Goal: Task Accomplishment & Management: Use online tool/utility

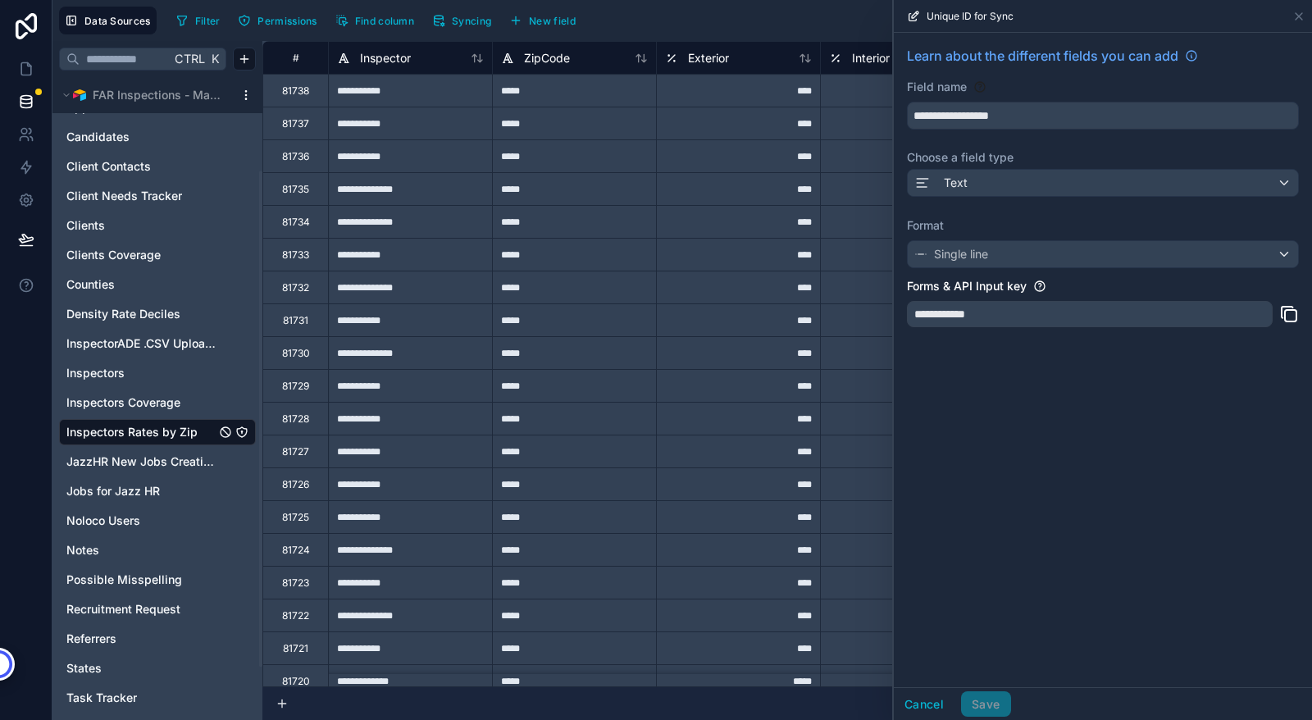
scroll to position [124, 0]
click at [88, 370] on span "Inspectors" at bounding box center [95, 372] width 58 height 16
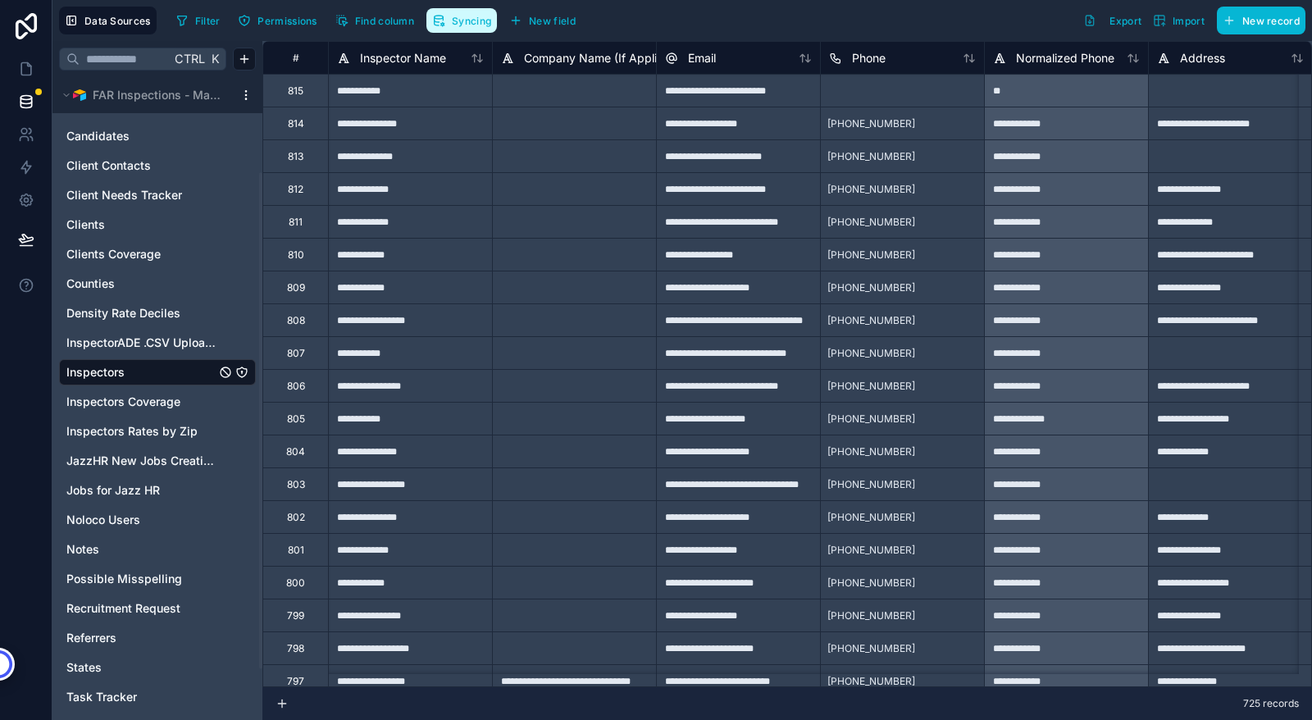
click at [471, 20] on span "Syncing" at bounding box center [471, 21] width 39 height 12
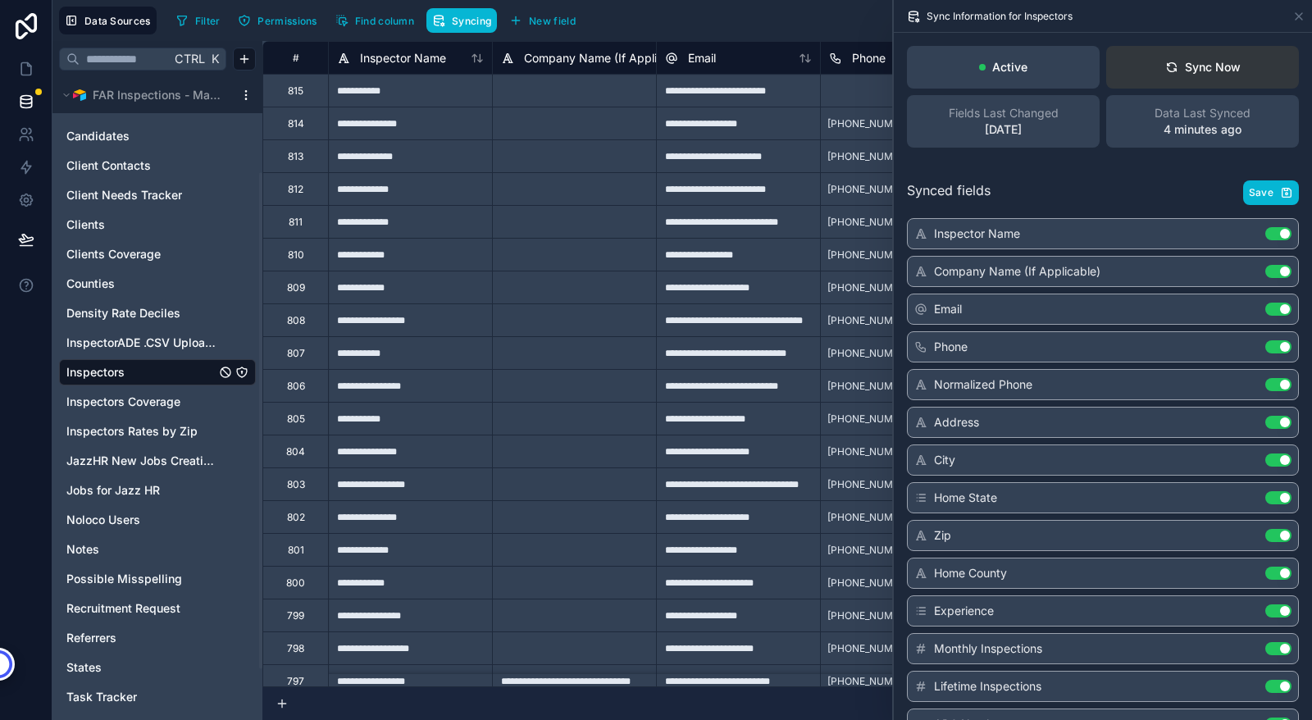
click at [1194, 64] on div "Sync Now" at bounding box center [1202, 67] width 75 height 16
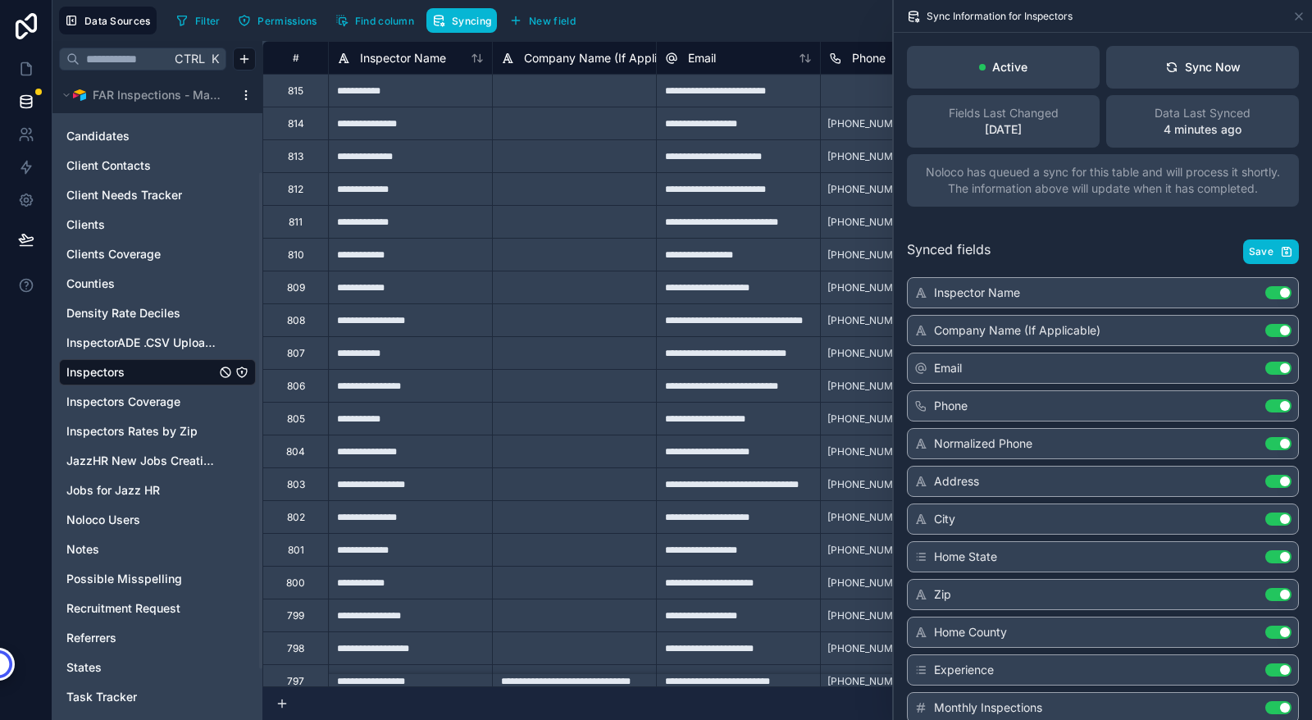
click at [761, 30] on div "Filter Permissions Find column Syncing New field Export Import New record" at bounding box center [738, 21] width 1136 height 28
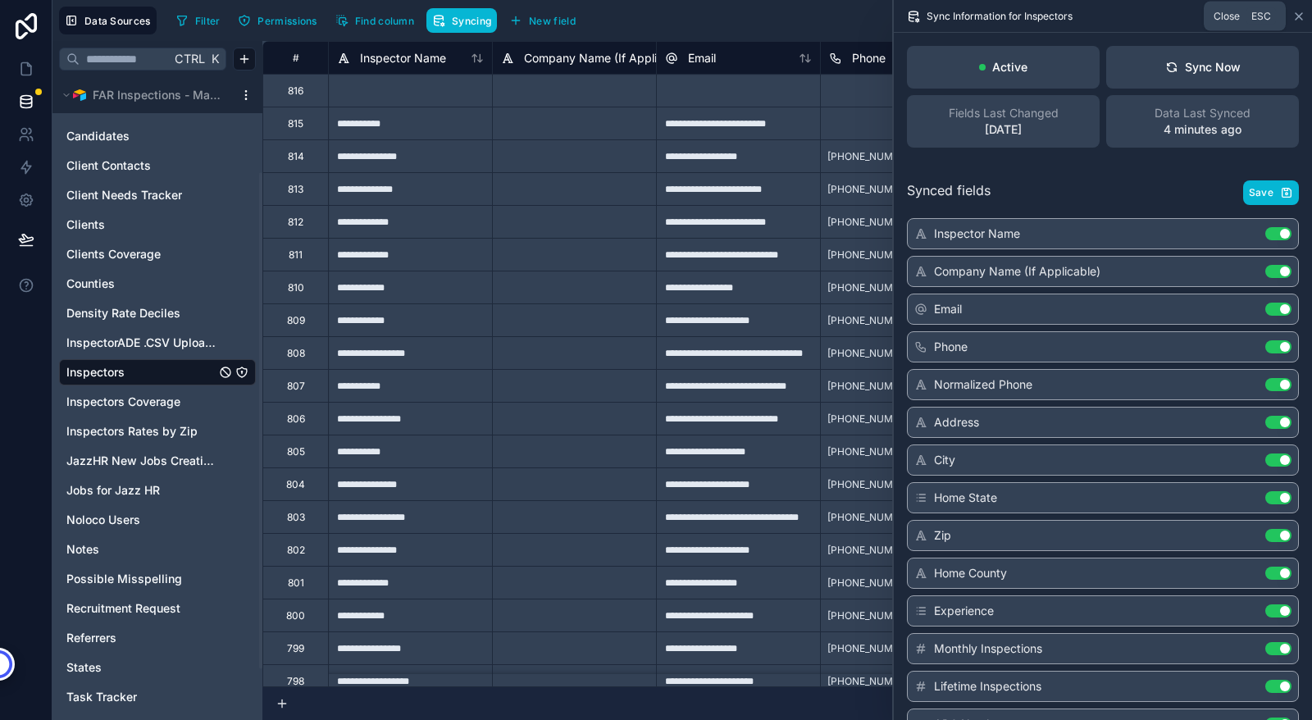
click at [1299, 15] on icon at bounding box center [1298, 16] width 13 height 13
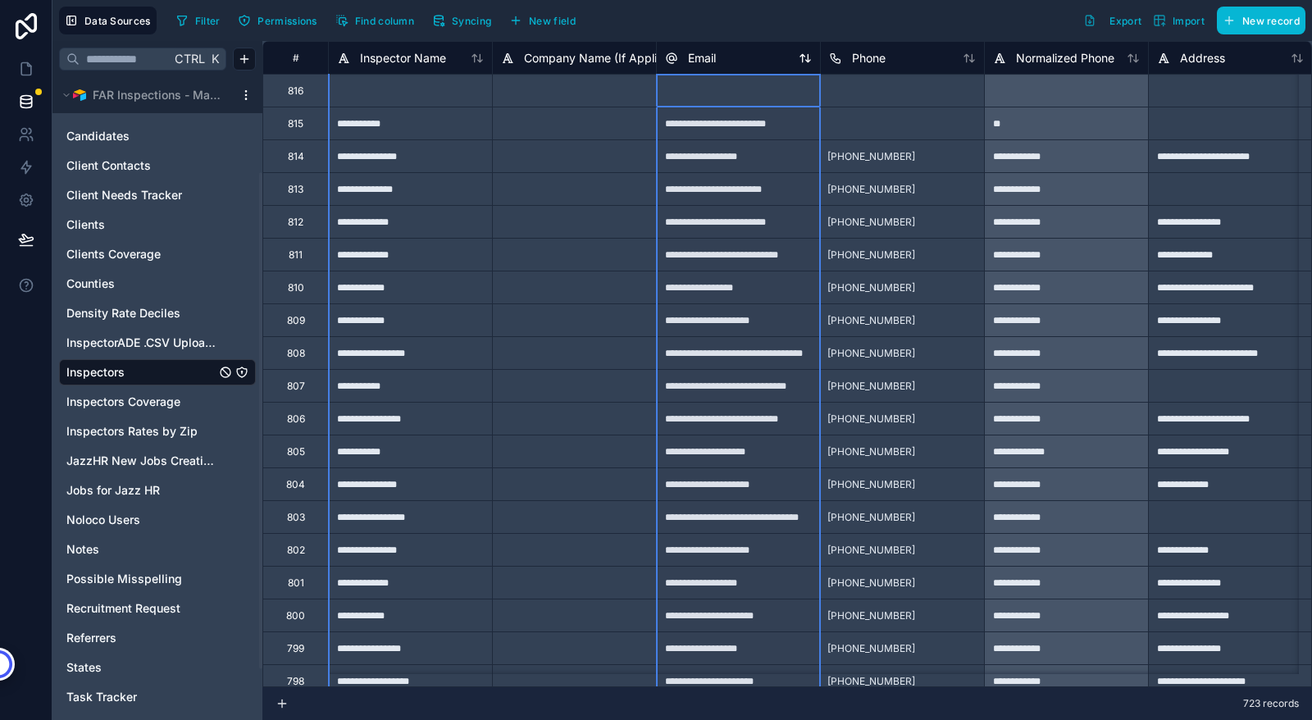
click at [805, 62] on icon at bounding box center [805, 58] width 13 height 13
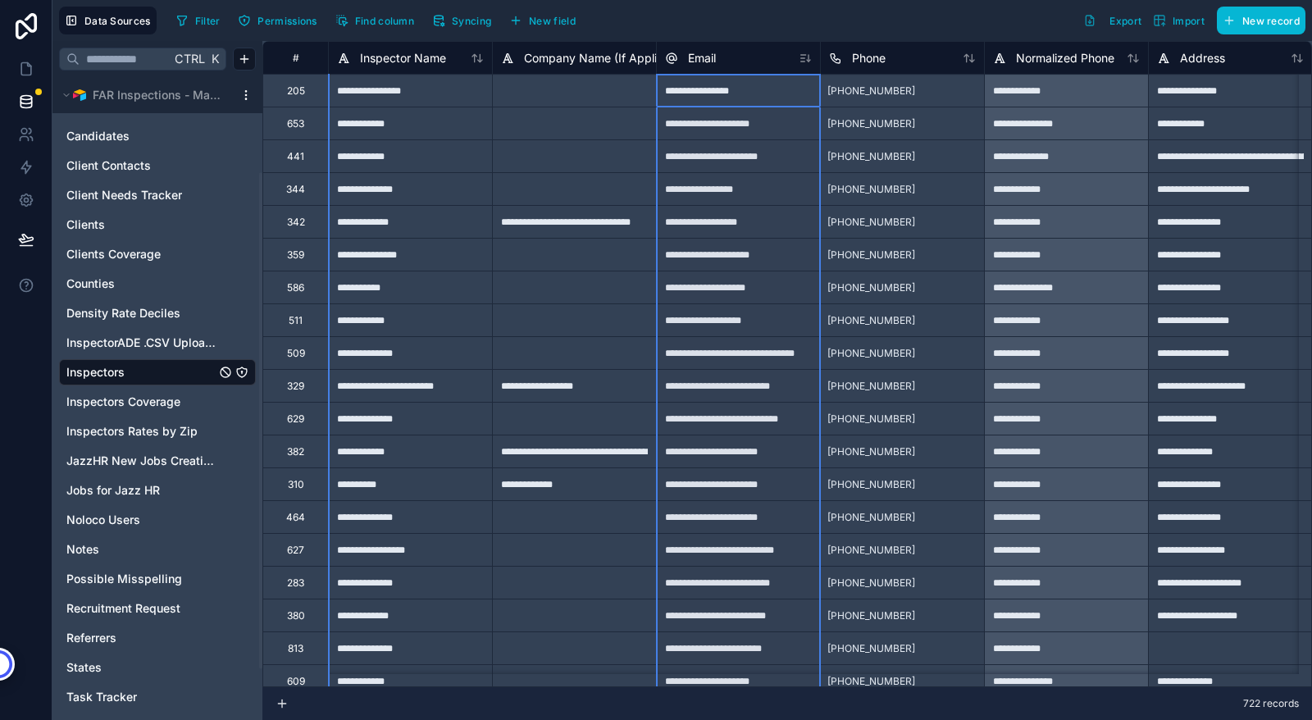
click at [805, 62] on icon at bounding box center [805, 58] width 13 height 13
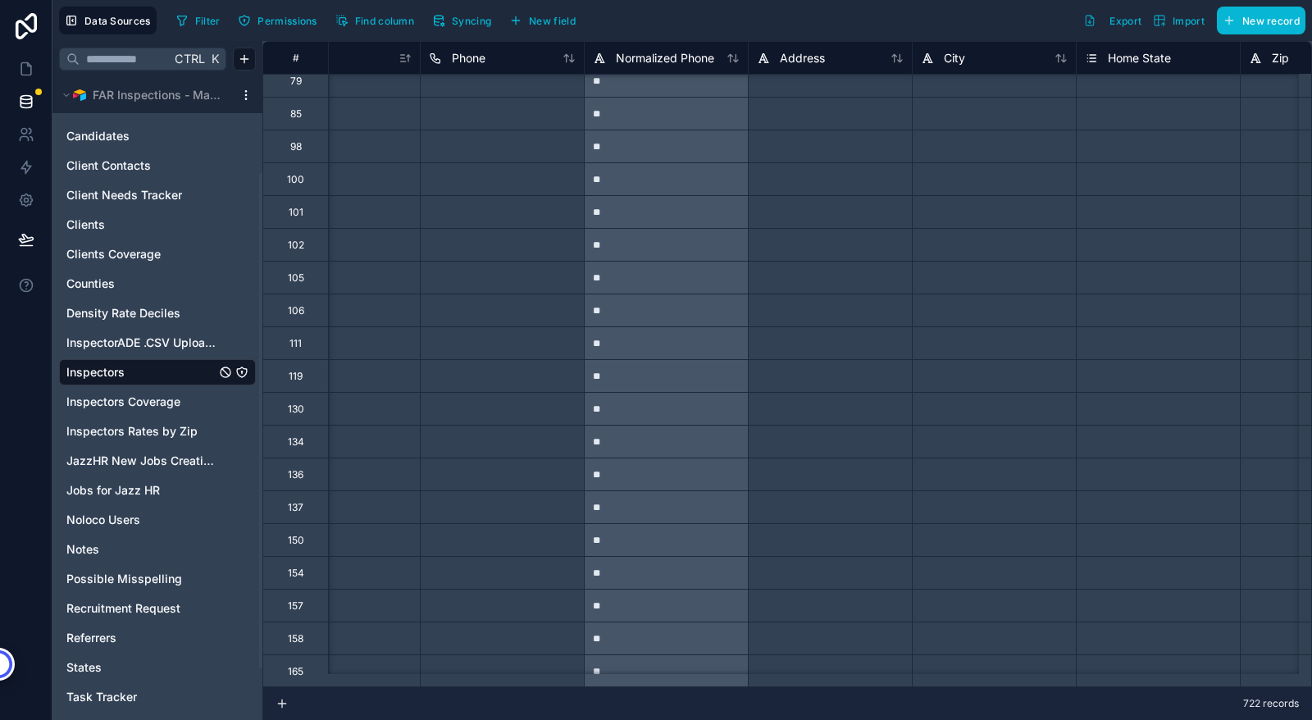
scroll to position [0, 400]
click at [784, 328] on div at bounding box center [830, 319] width 164 height 33
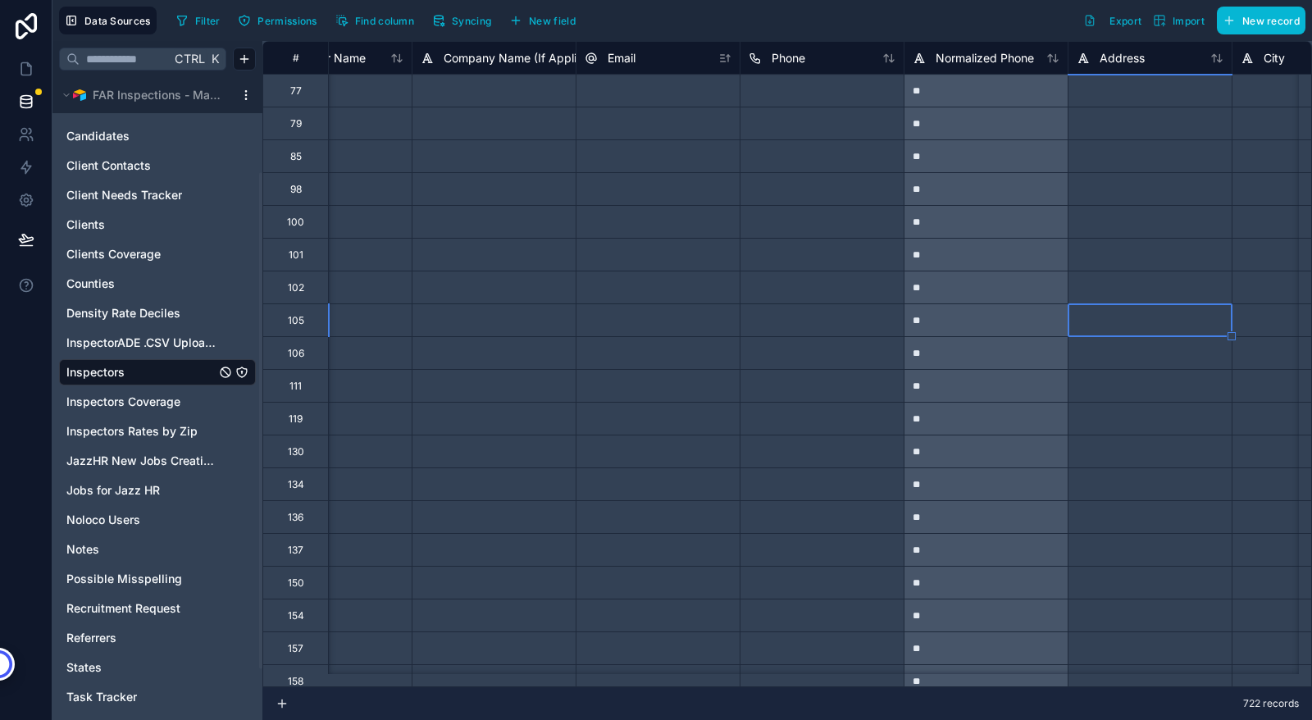
scroll to position [0, 80]
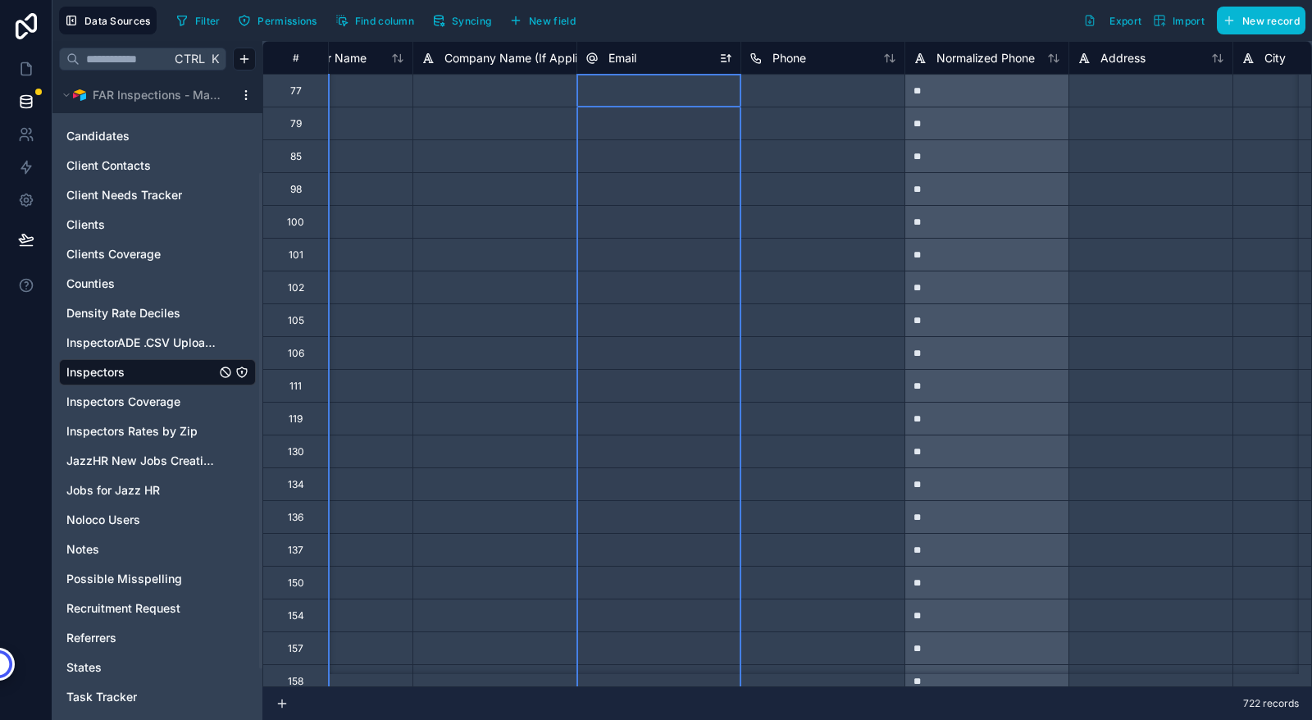
click at [726, 61] on icon at bounding box center [723, 61] width 5 height 0
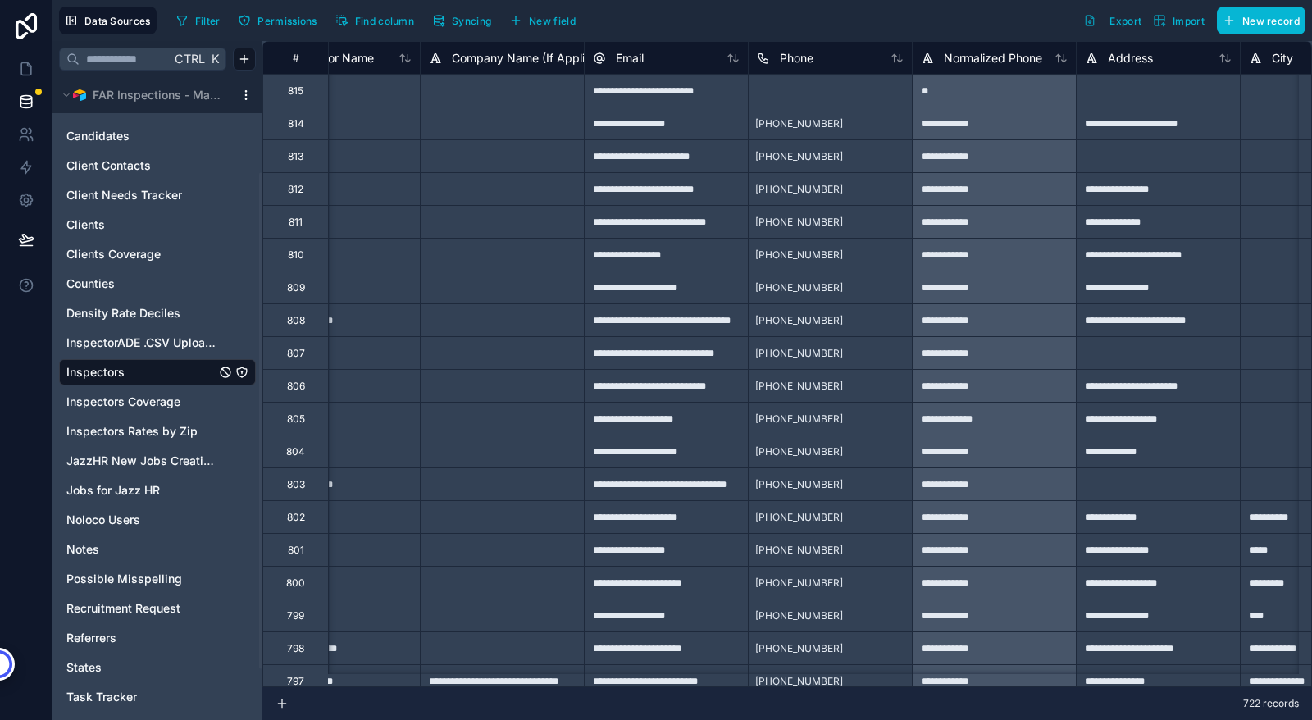
scroll to position [0, 73]
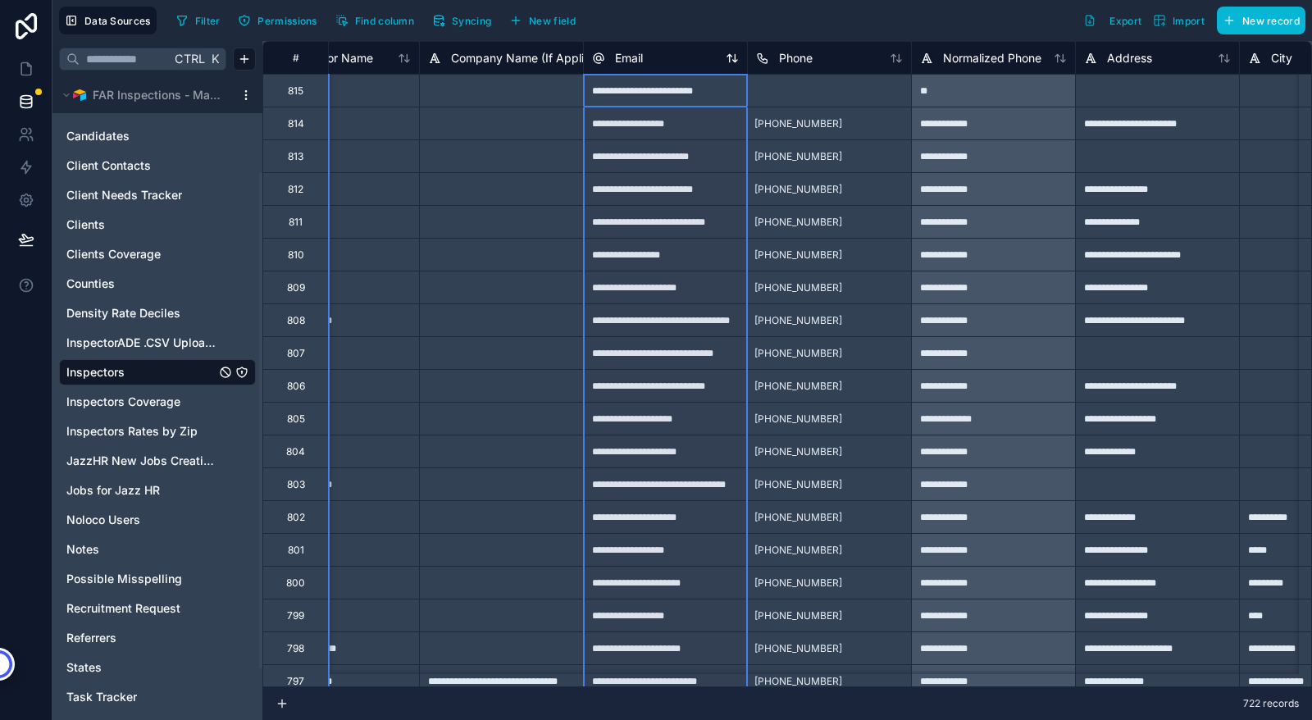
click at [734, 56] on icon at bounding box center [732, 58] width 13 height 13
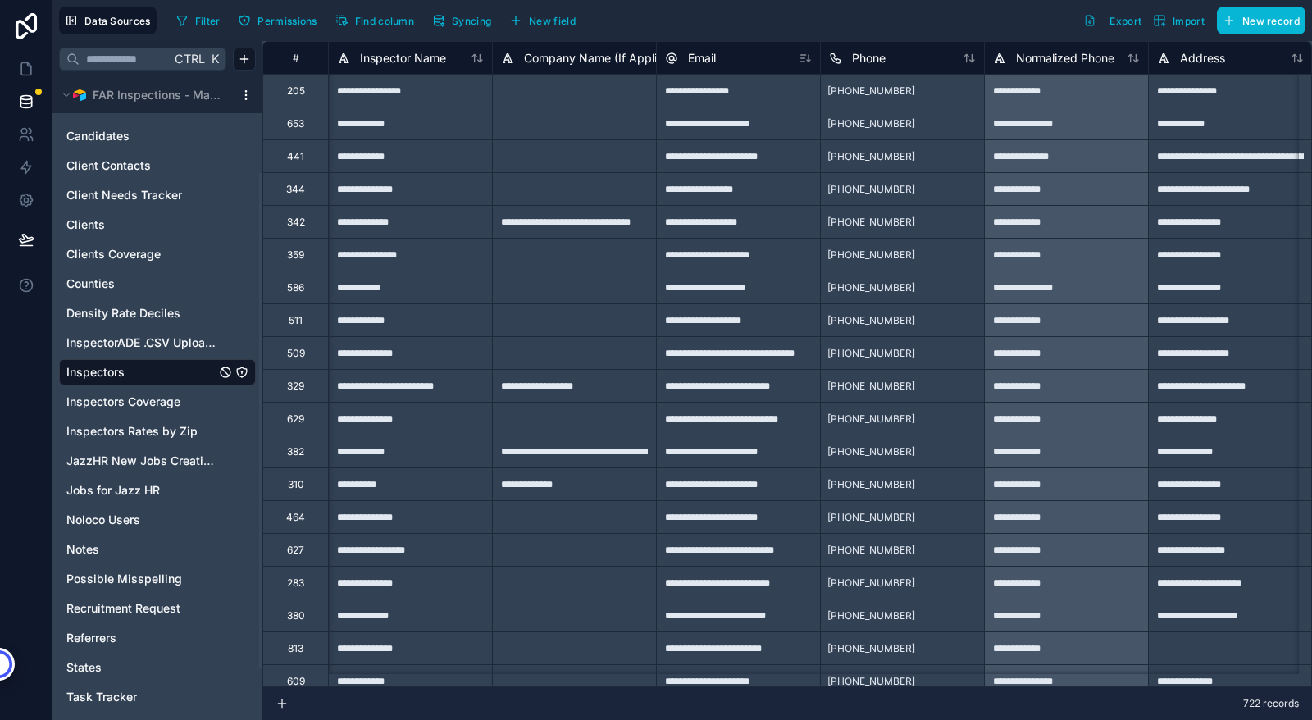
scroll to position [0, 190]
